Goal: Find specific page/section: Find specific page/section

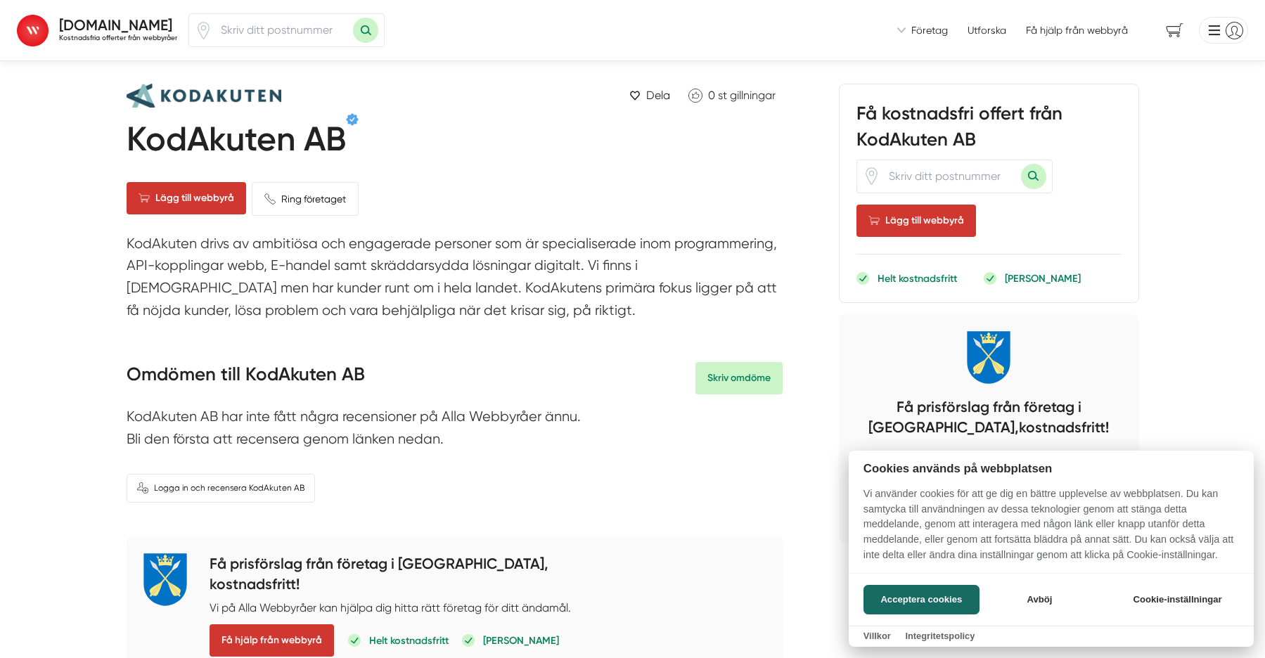
click at [290, 41] on div at bounding box center [632, 329] width 1265 height 658
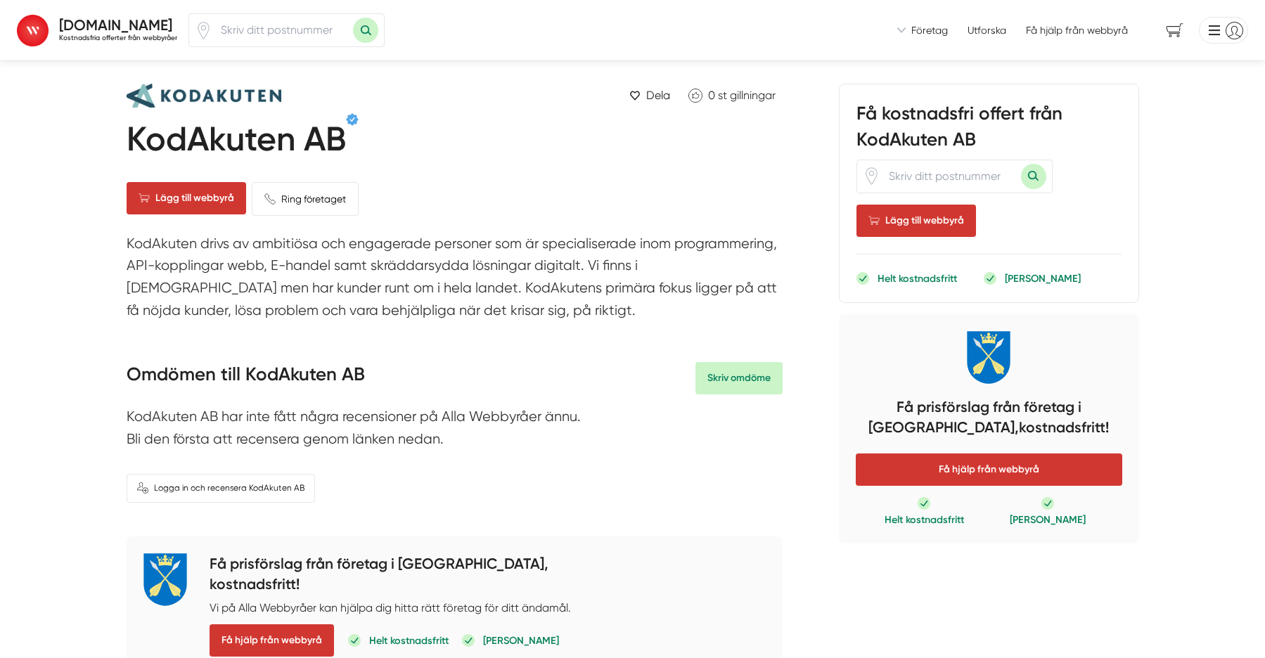
click at [290, 41] on input "number" at bounding box center [282, 30] width 141 height 32
type input "74321"
click at [353, 18] on button "Sök med postnummer" at bounding box center [365, 30] width 25 height 25
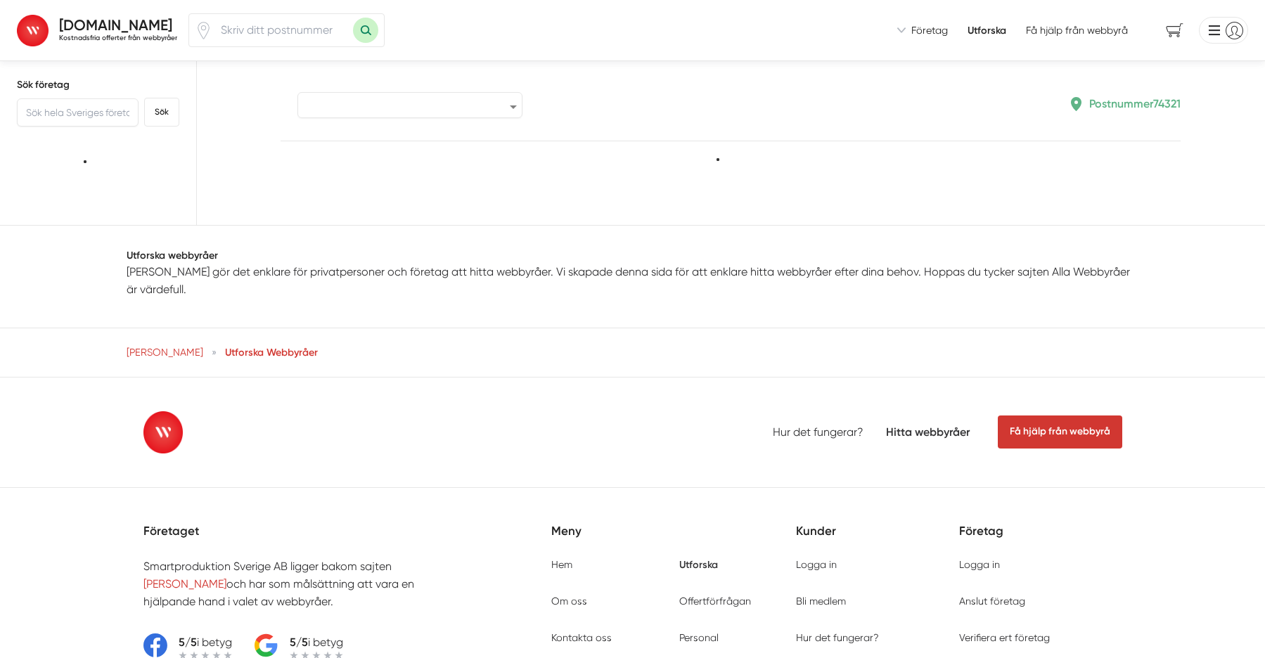
type input "74321"
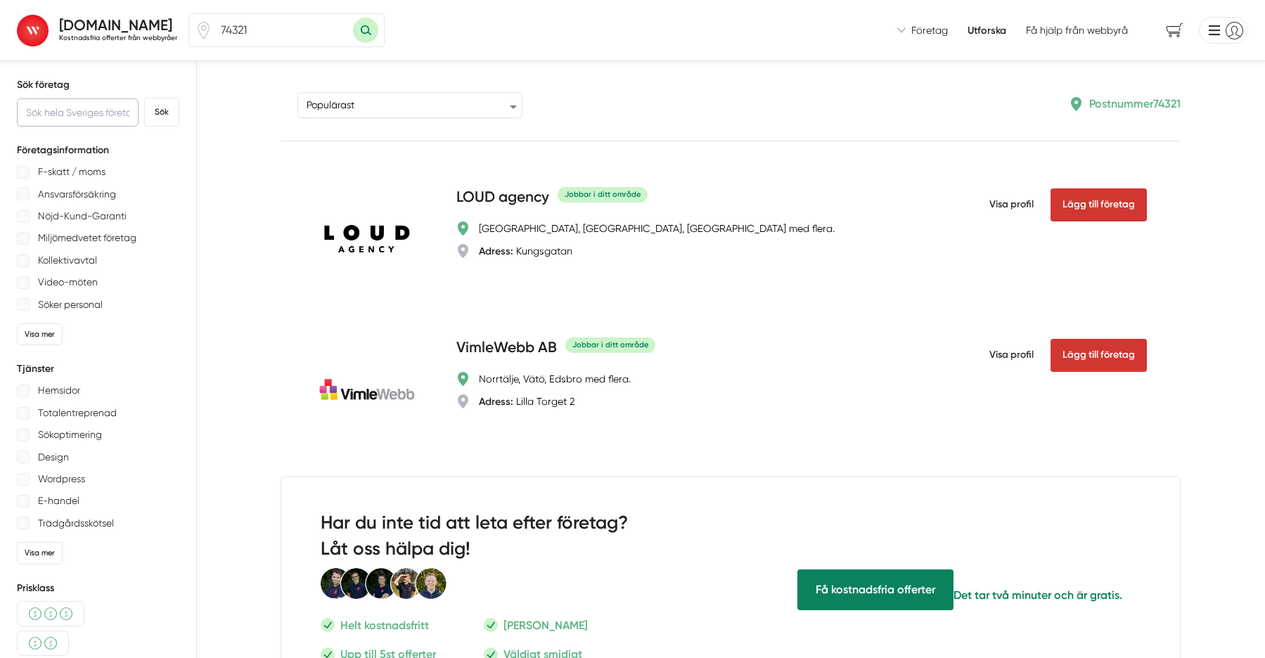
click at [105, 117] on input "text" at bounding box center [78, 112] width 122 height 28
click at [144, 98] on button "Sök" at bounding box center [161, 112] width 35 height 29
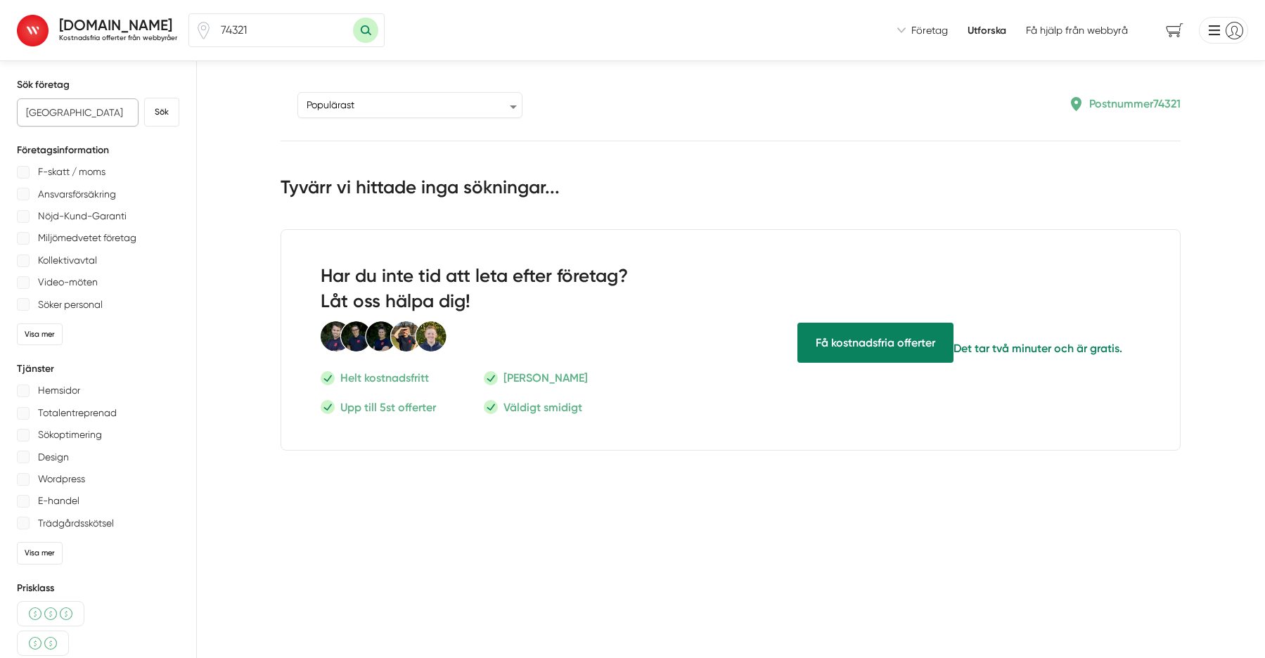
click at [49, 120] on input "uppsala" at bounding box center [78, 112] width 122 height 28
type input "wasabiweb"
click at [144, 98] on button "Sök" at bounding box center [161, 112] width 35 height 29
click at [153, 117] on button "Sök" at bounding box center [161, 112] width 35 height 29
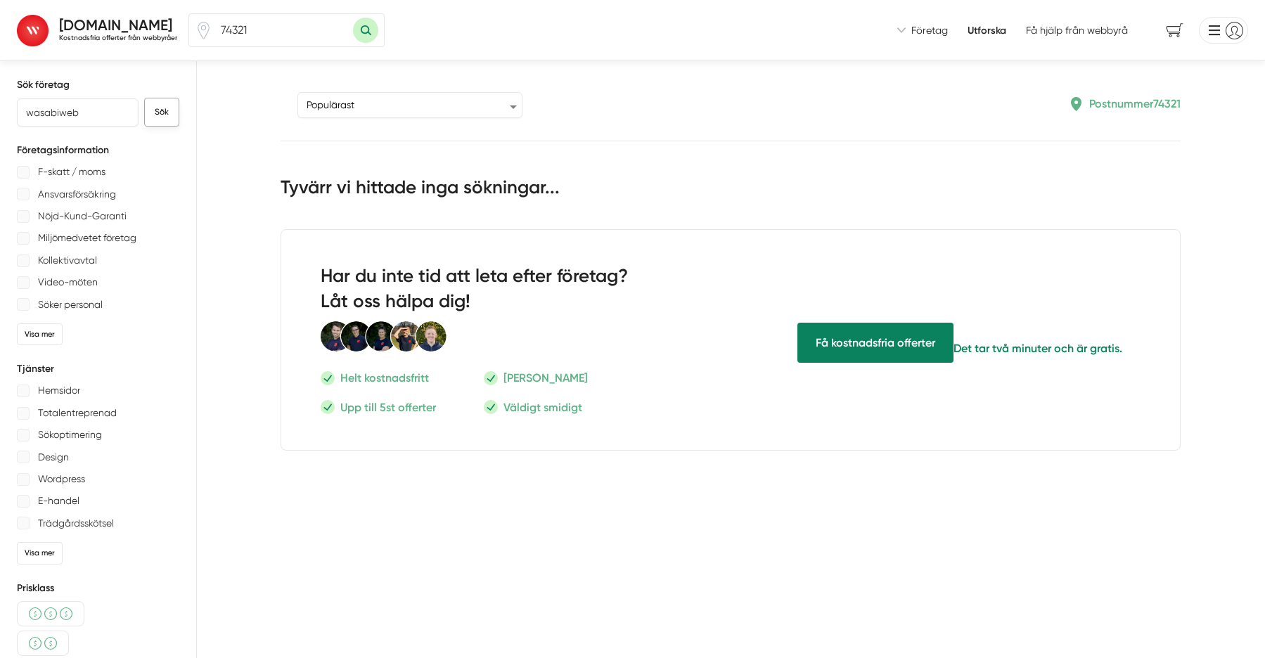
click at [153, 117] on button "Sök" at bounding box center [161, 112] width 35 height 29
click at [67, 112] on input "wasabiweb" at bounding box center [78, 112] width 122 height 28
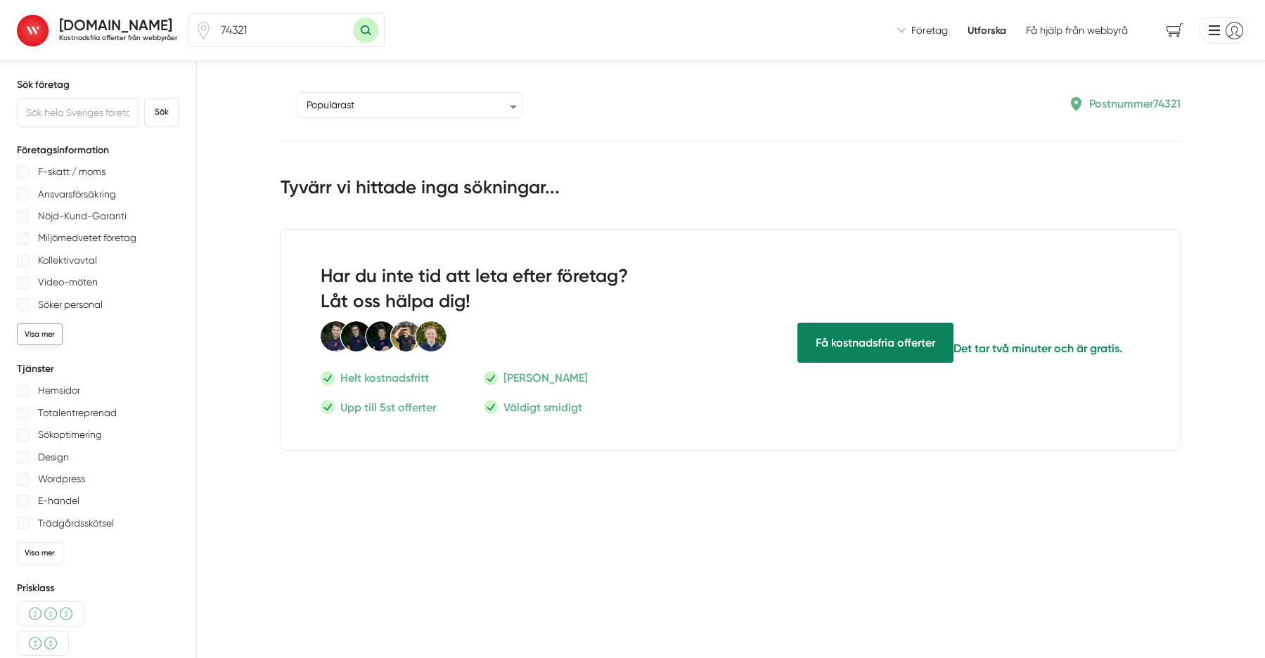
click at [46, 329] on div "Visa mer" at bounding box center [40, 334] width 46 height 22
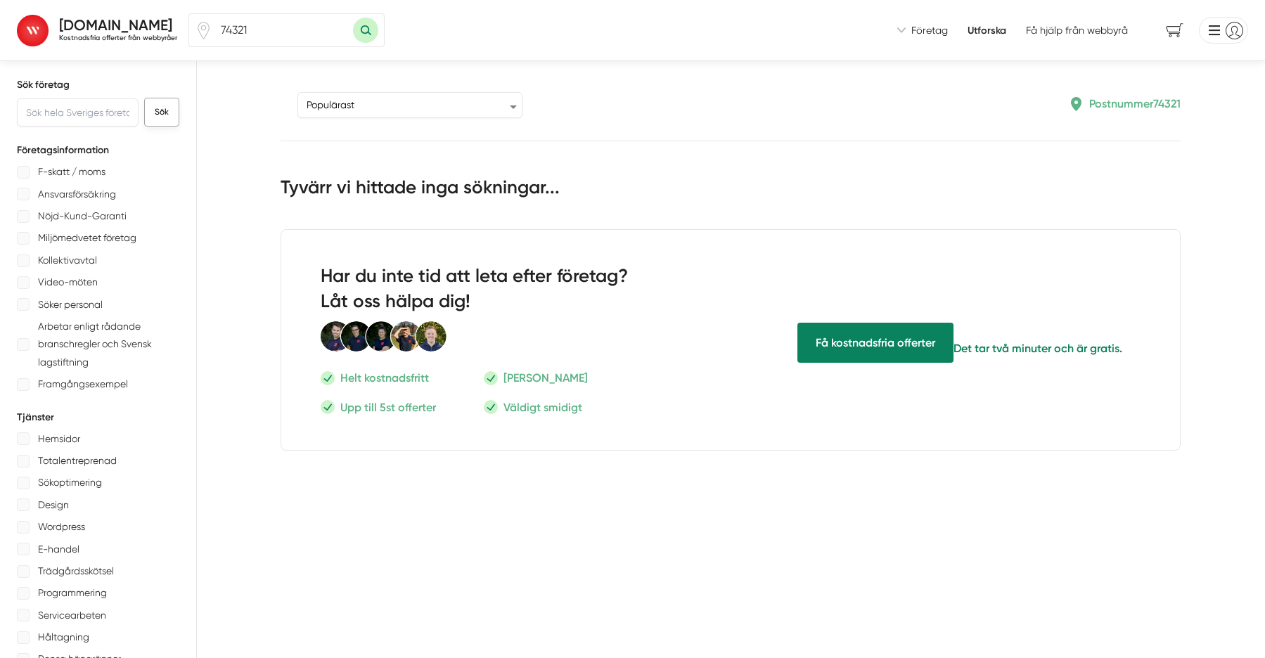
click at [160, 108] on button "Sök" at bounding box center [161, 112] width 35 height 29
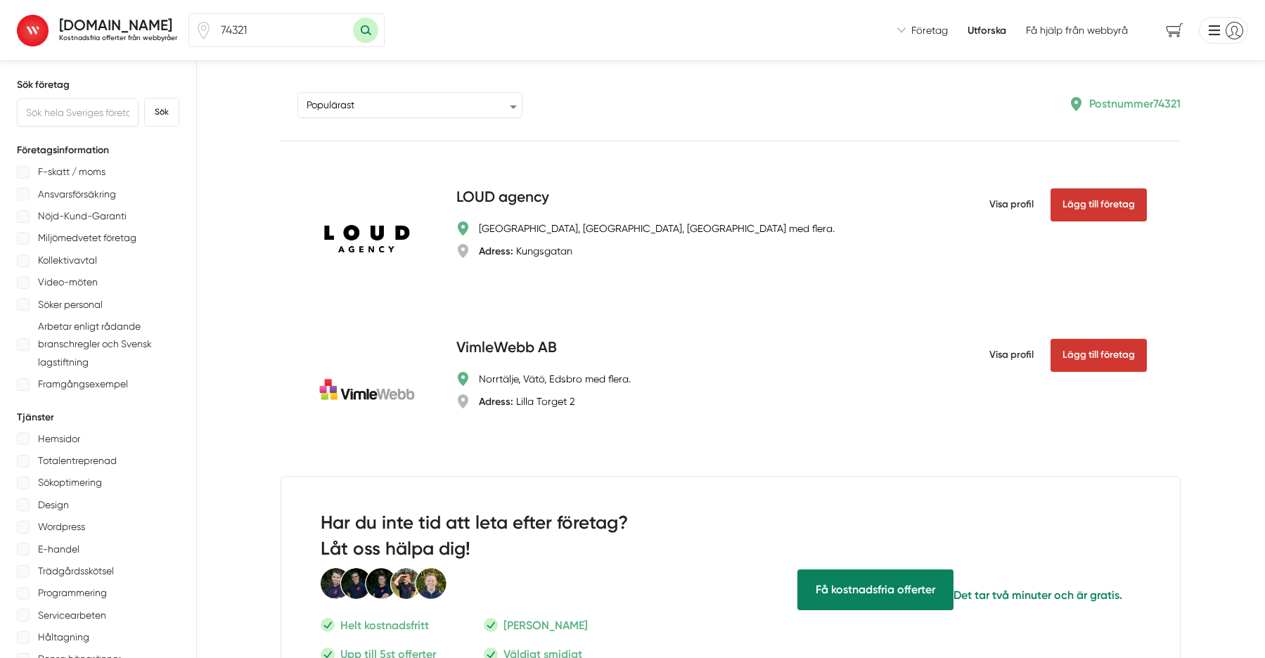
click at [262, 39] on input "74321" at bounding box center [282, 30] width 141 height 32
click at [353, 18] on button "Sök med postnummer" at bounding box center [365, 30] width 25 height 25
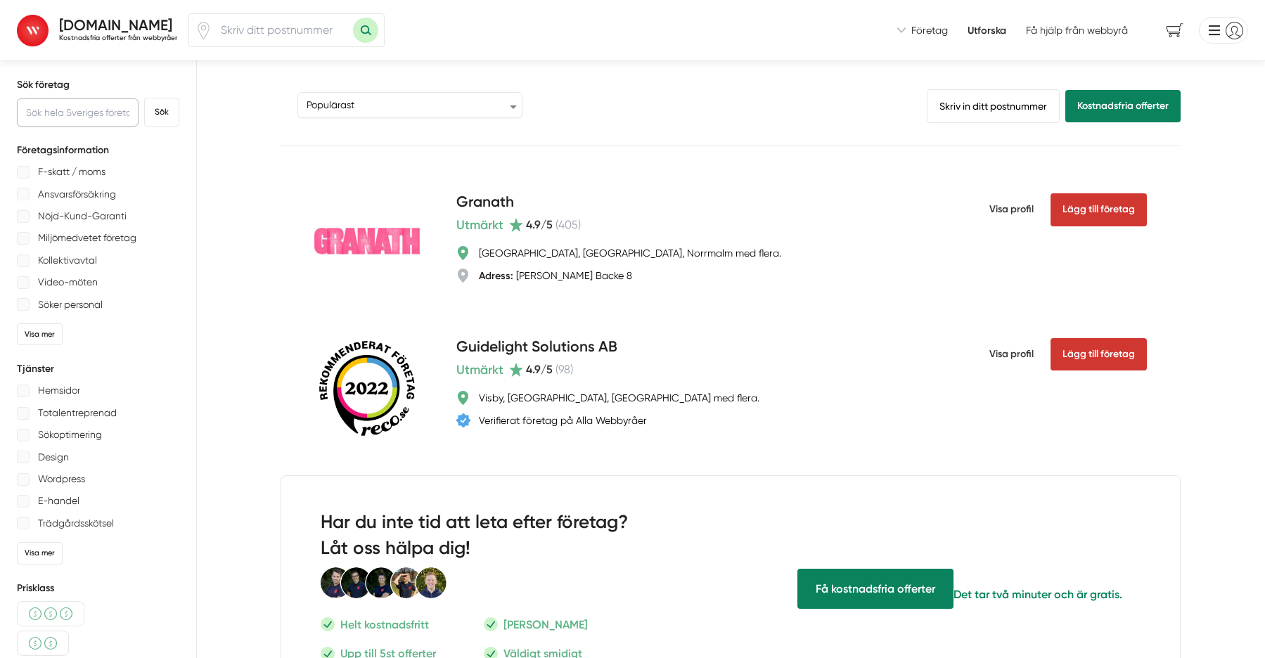
click at [122, 109] on input "text" at bounding box center [78, 112] width 122 height 28
click at [144, 98] on button "Sök" at bounding box center [161, 112] width 35 height 29
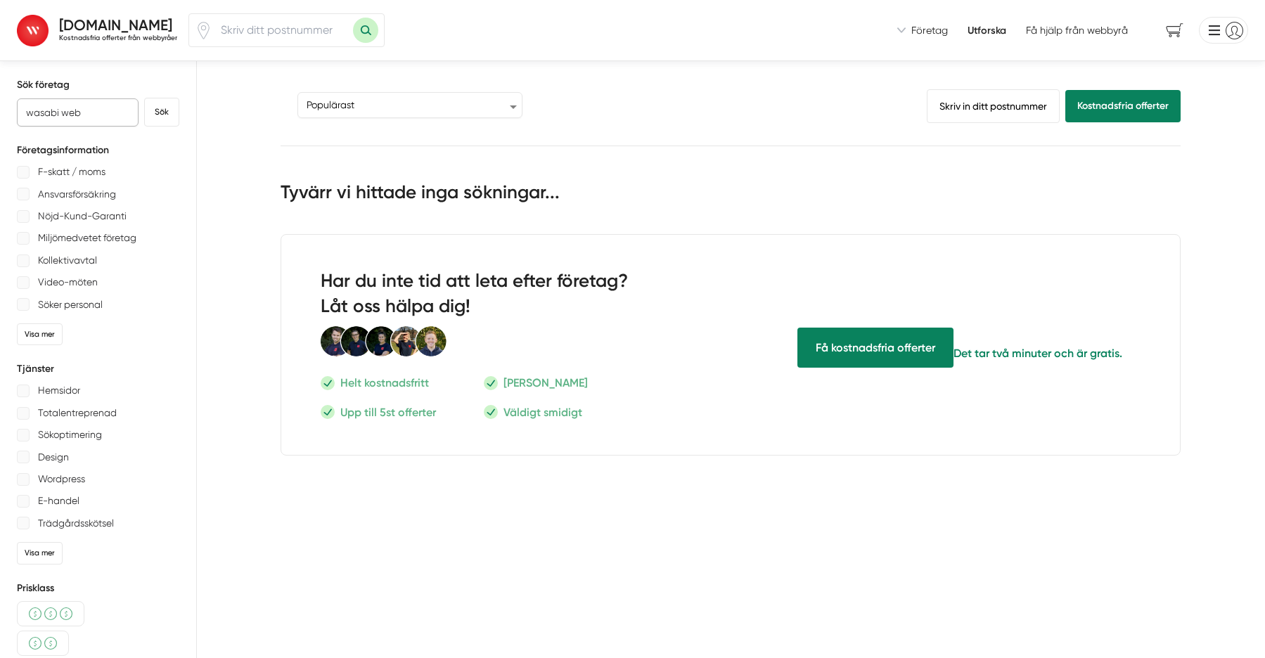
click at [144, 98] on button "Sök" at bounding box center [161, 112] width 35 height 29
type input "web"
click at [144, 98] on button "Sök" at bounding box center [161, 112] width 35 height 29
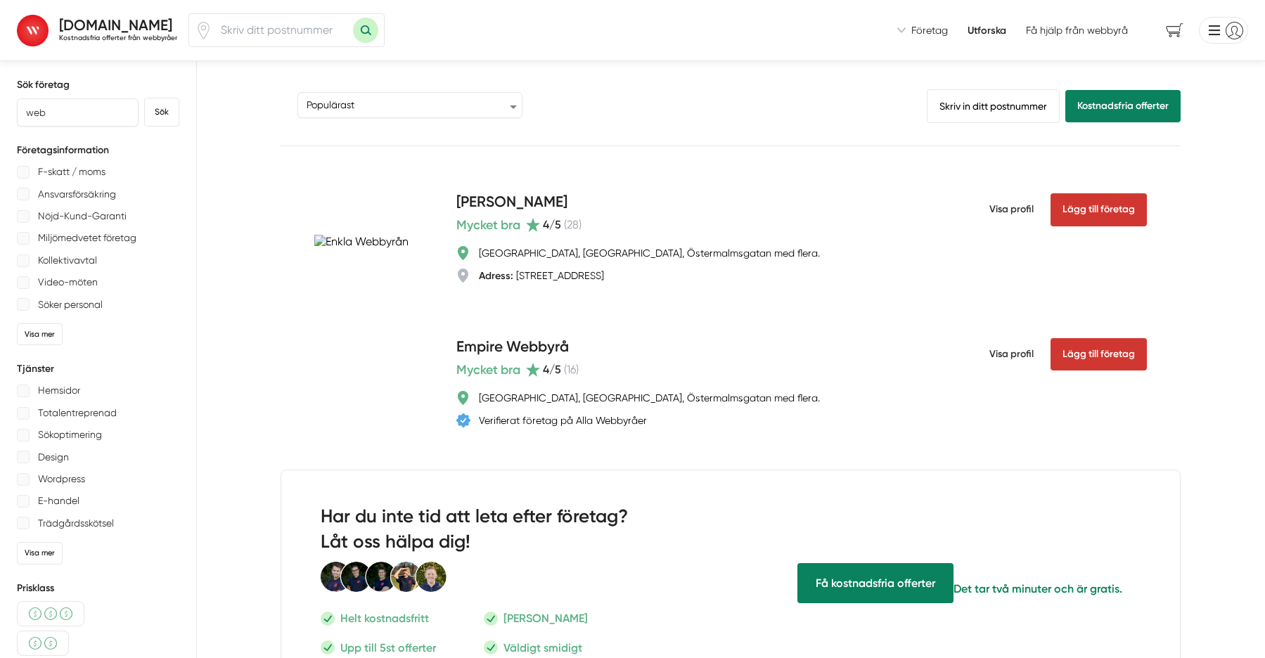
click at [1043, 37] on span "Få hjälp från webbyrå" at bounding box center [1077, 30] width 102 height 14
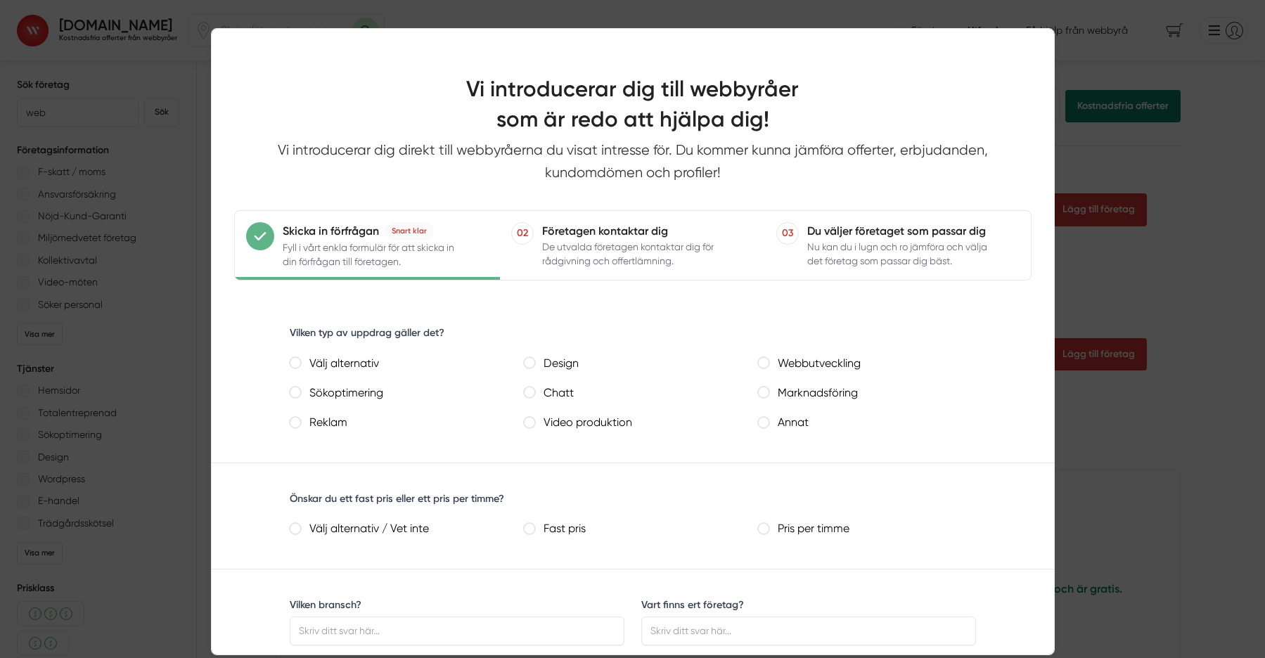
click at [1074, 45] on div at bounding box center [632, 329] width 1265 height 658
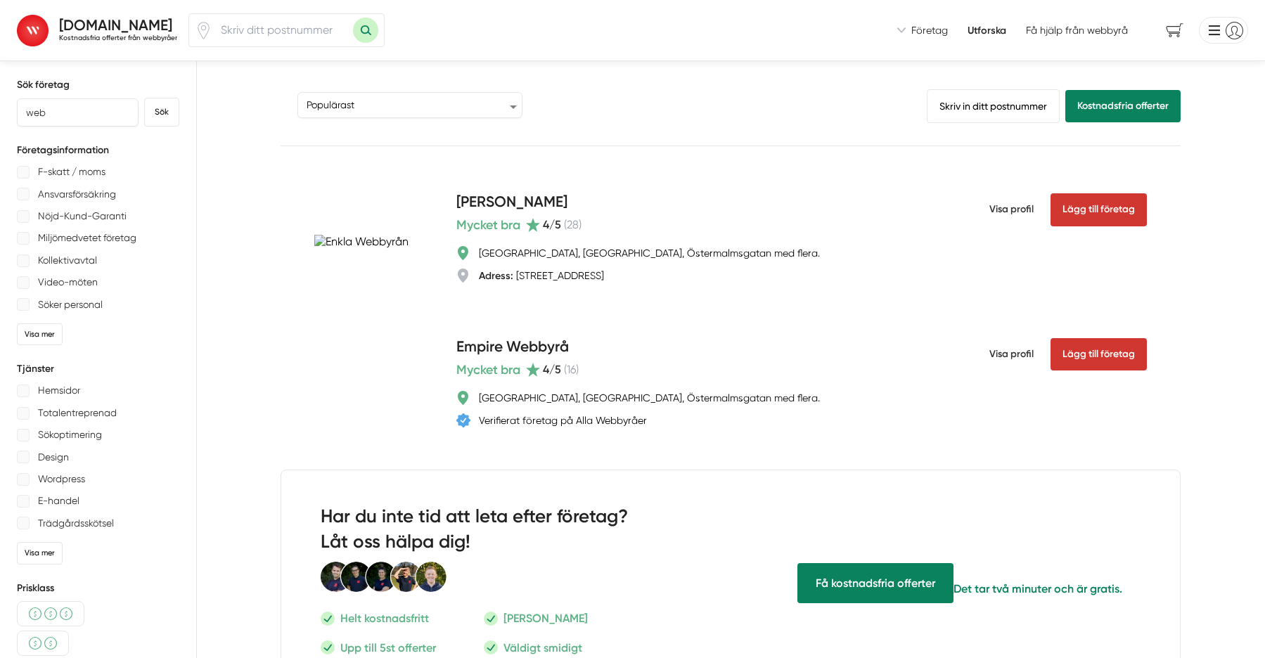
click at [75, 20] on strong "[DOMAIN_NAME]" at bounding box center [115, 25] width 113 height 18
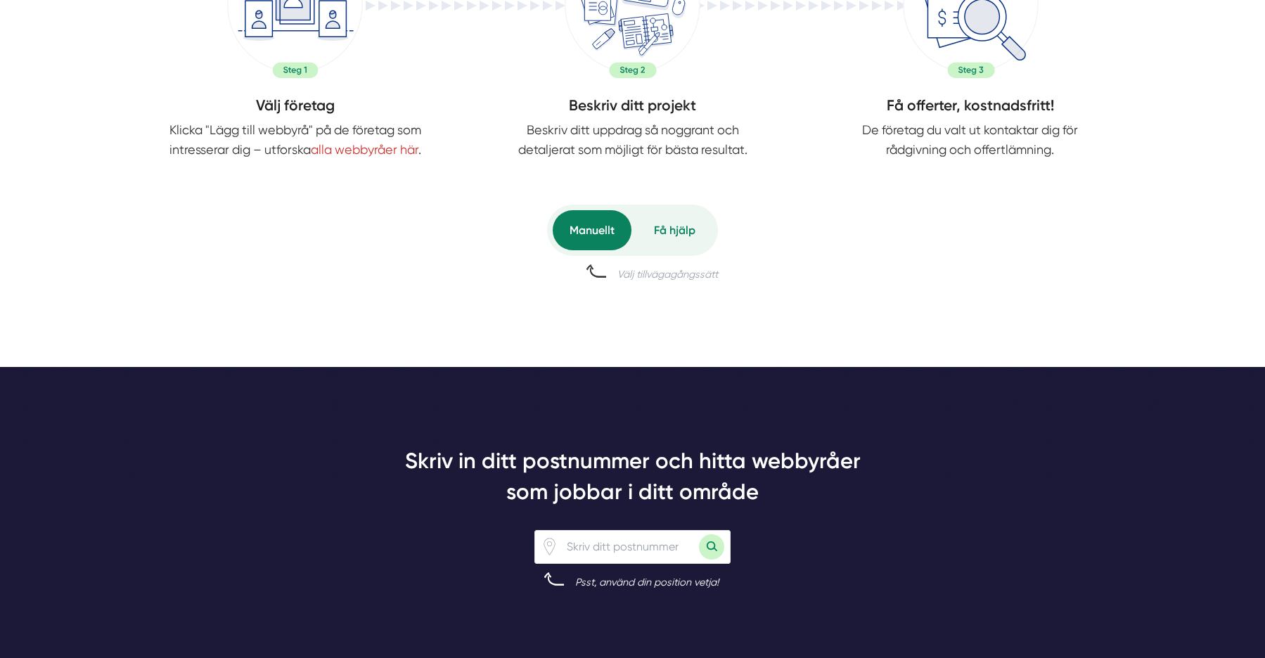
scroll to position [800, 0]
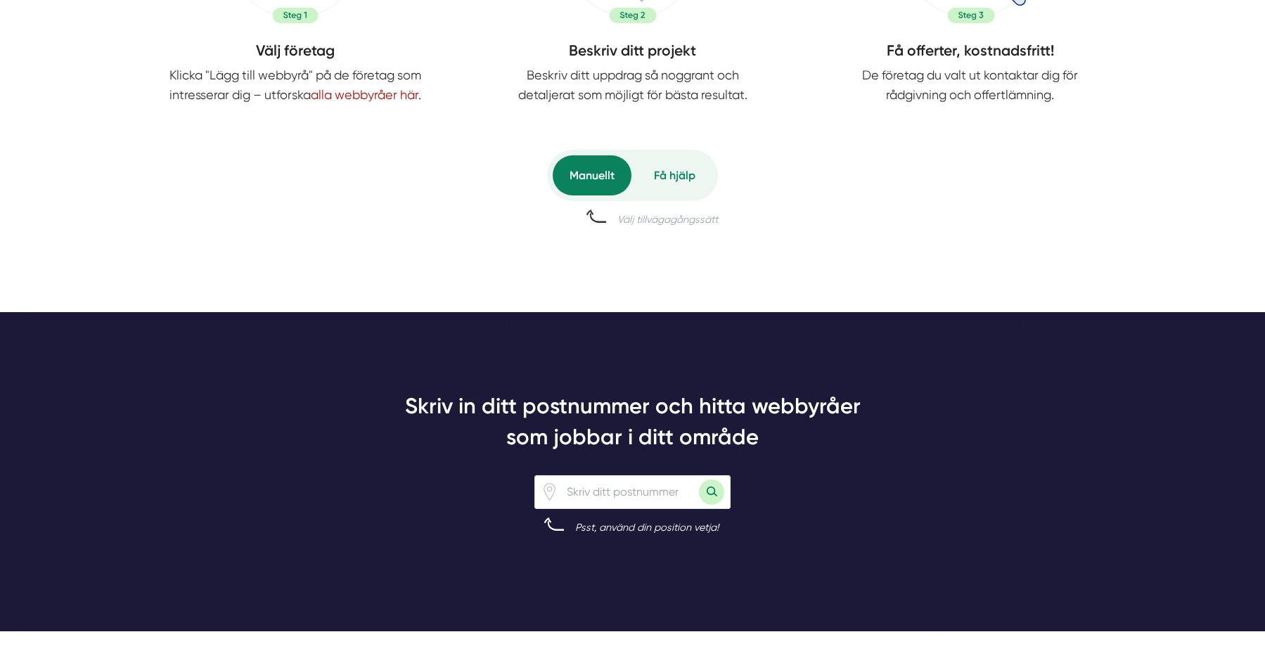
click at [338, 91] on link "alla webbyråer här" at bounding box center [365, 94] width 108 height 15
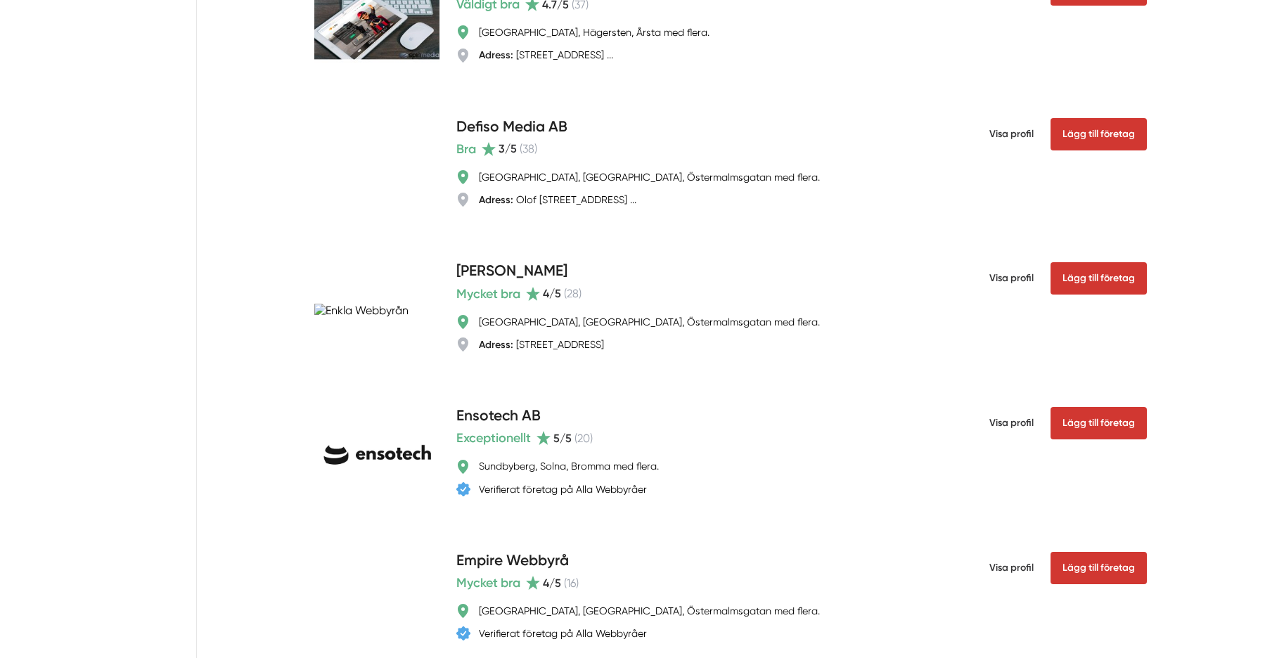
scroll to position [5617, 0]
